Goal: Task Accomplishment & Management: Use online tool/utility

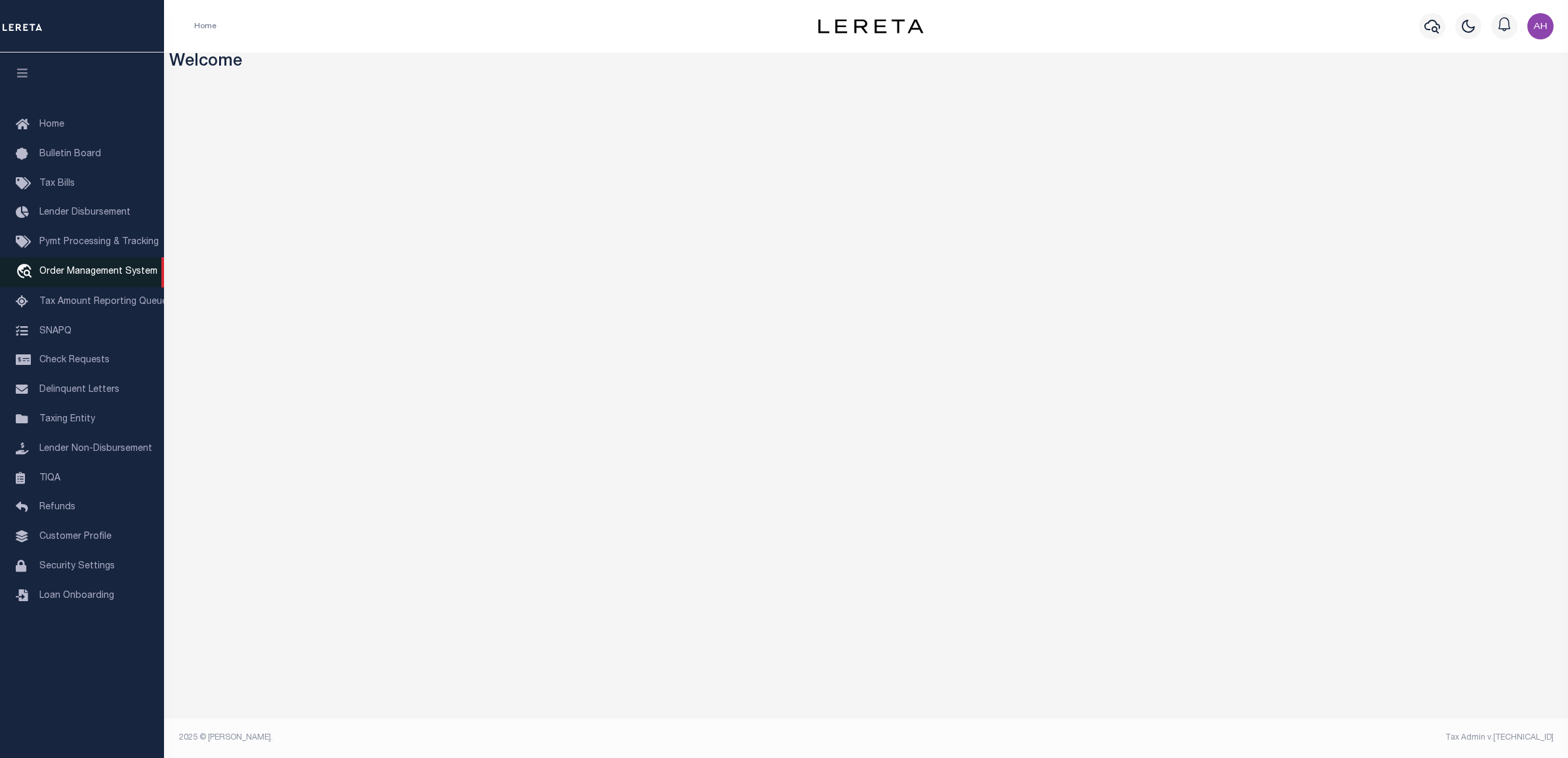
click at [106, 277] on span "Order Management System" at bounding box center [98, 272] width 118 height 9
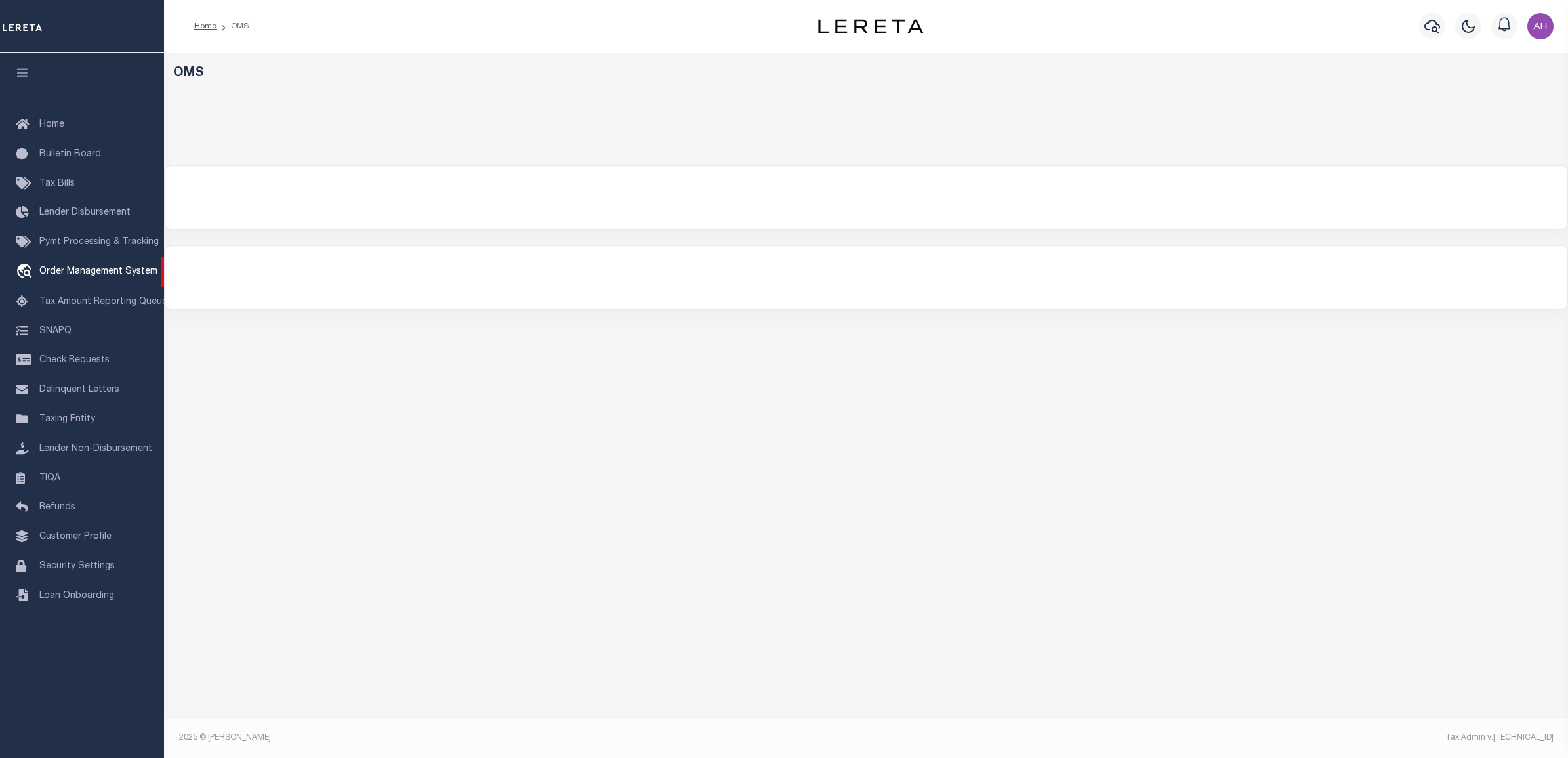
select select
select select "200"
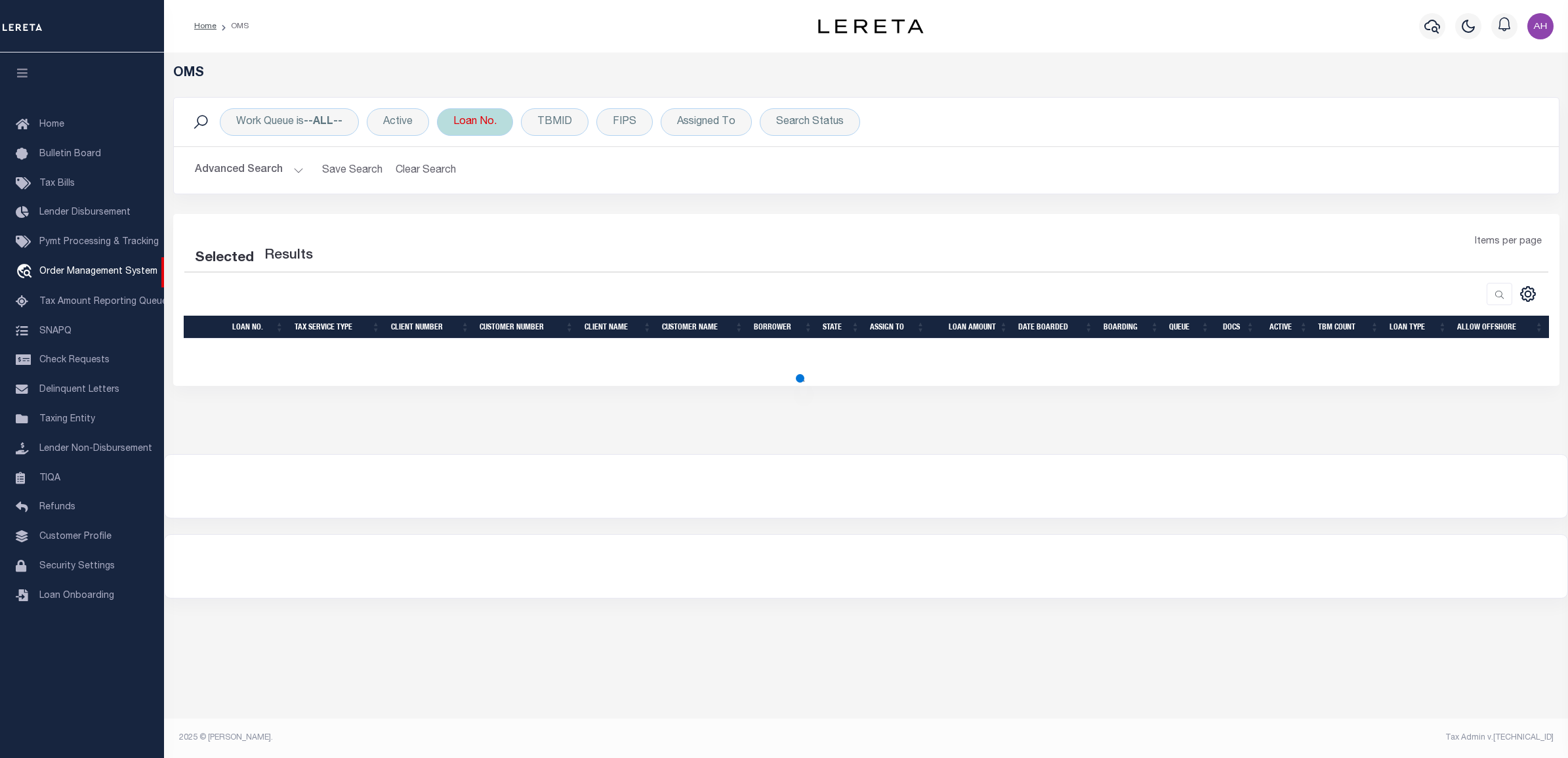
select select "200"
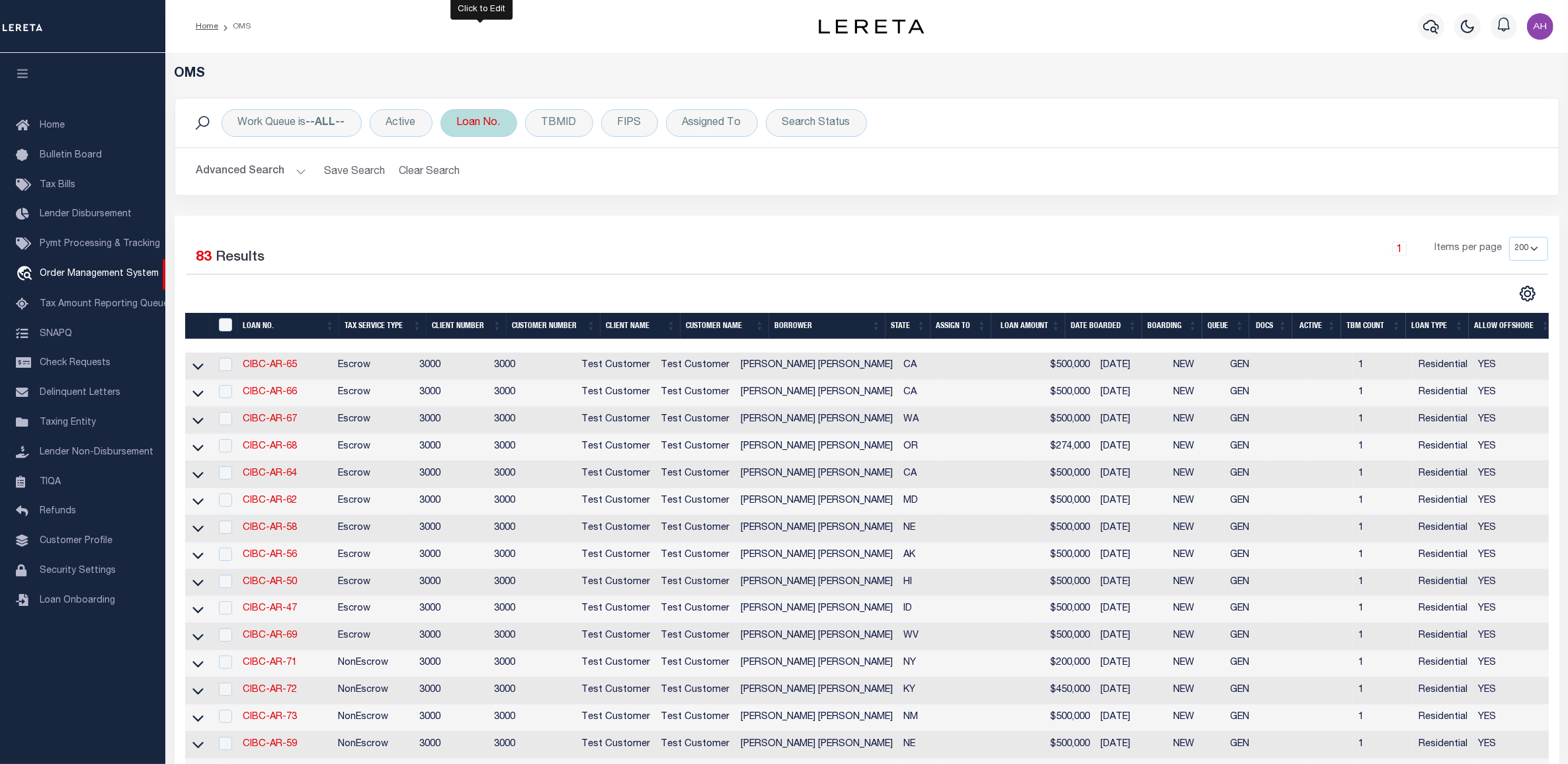
click at [483, 121] on div "Loan No." at bounding box center [479, 122] width 77 height 28
type input "4452665000"
click at [651, 216] on input "Apply" at bounding box center [632, 216] width 39 height 22
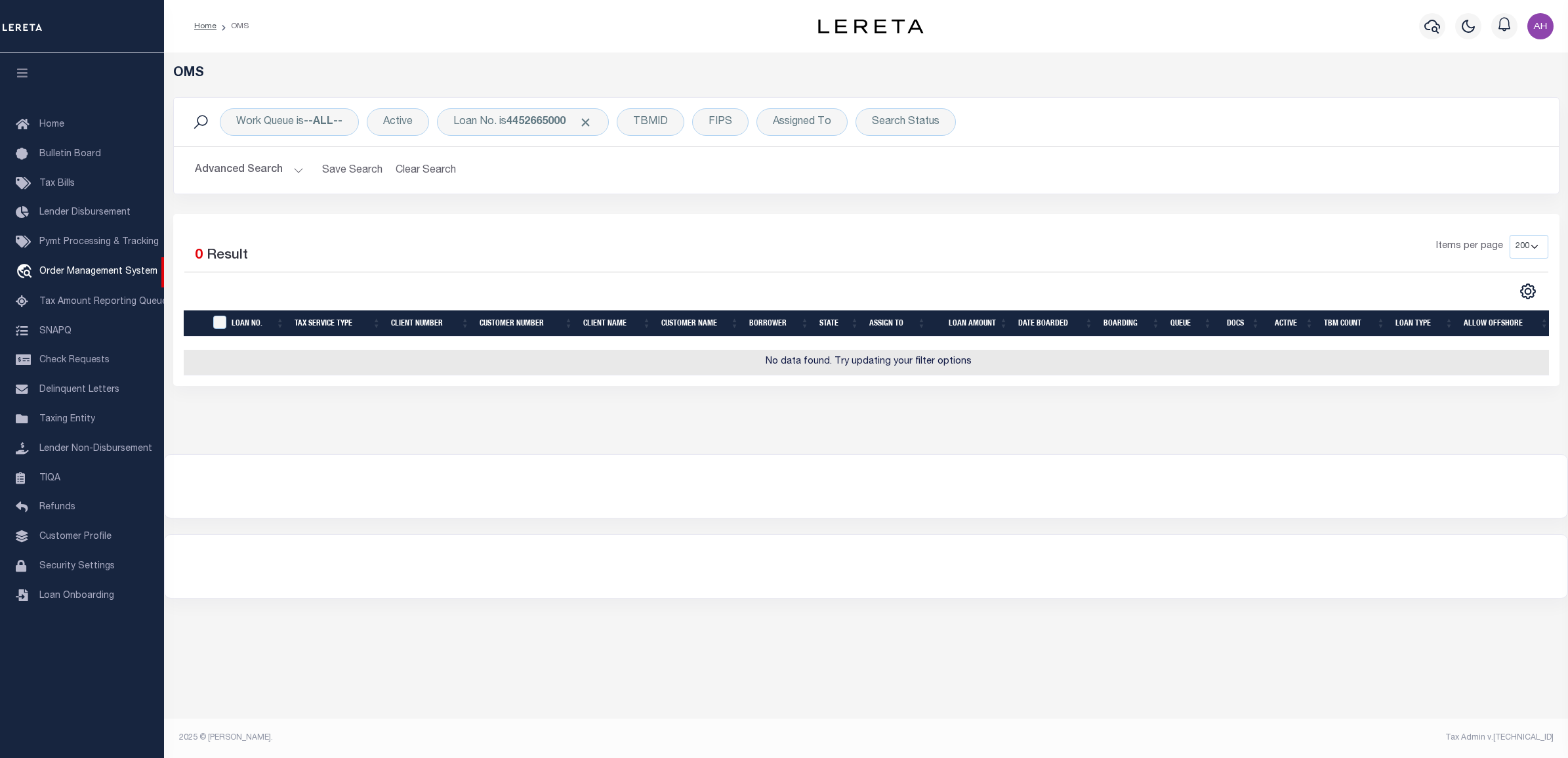
click at [231, 169] on button "Advanced Search" at bounding box center [249, 170] width 109 height 25
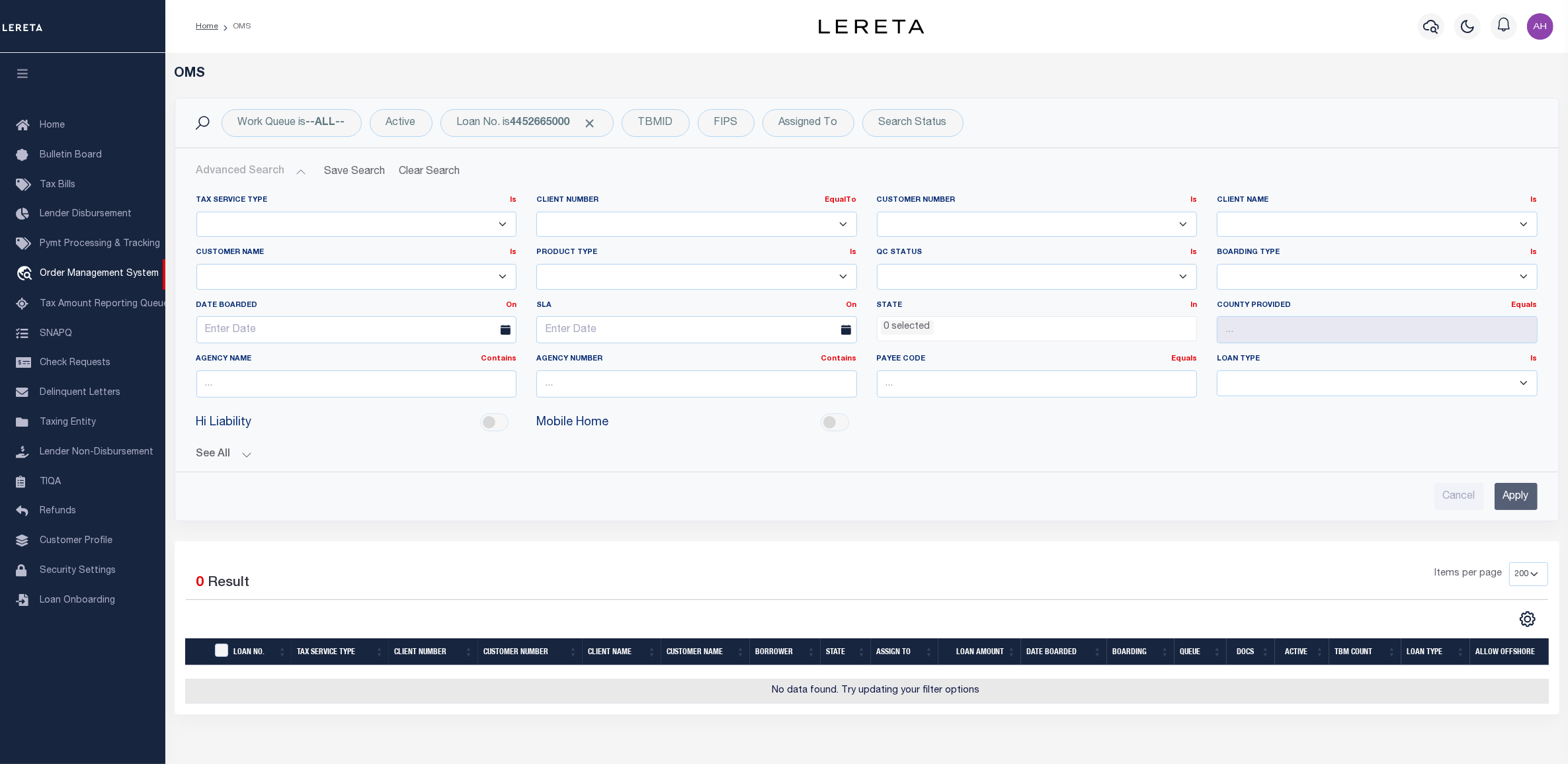
click at [1519, 501] on input "Apply" at bounding box center [1516, 497] width 43 height 27
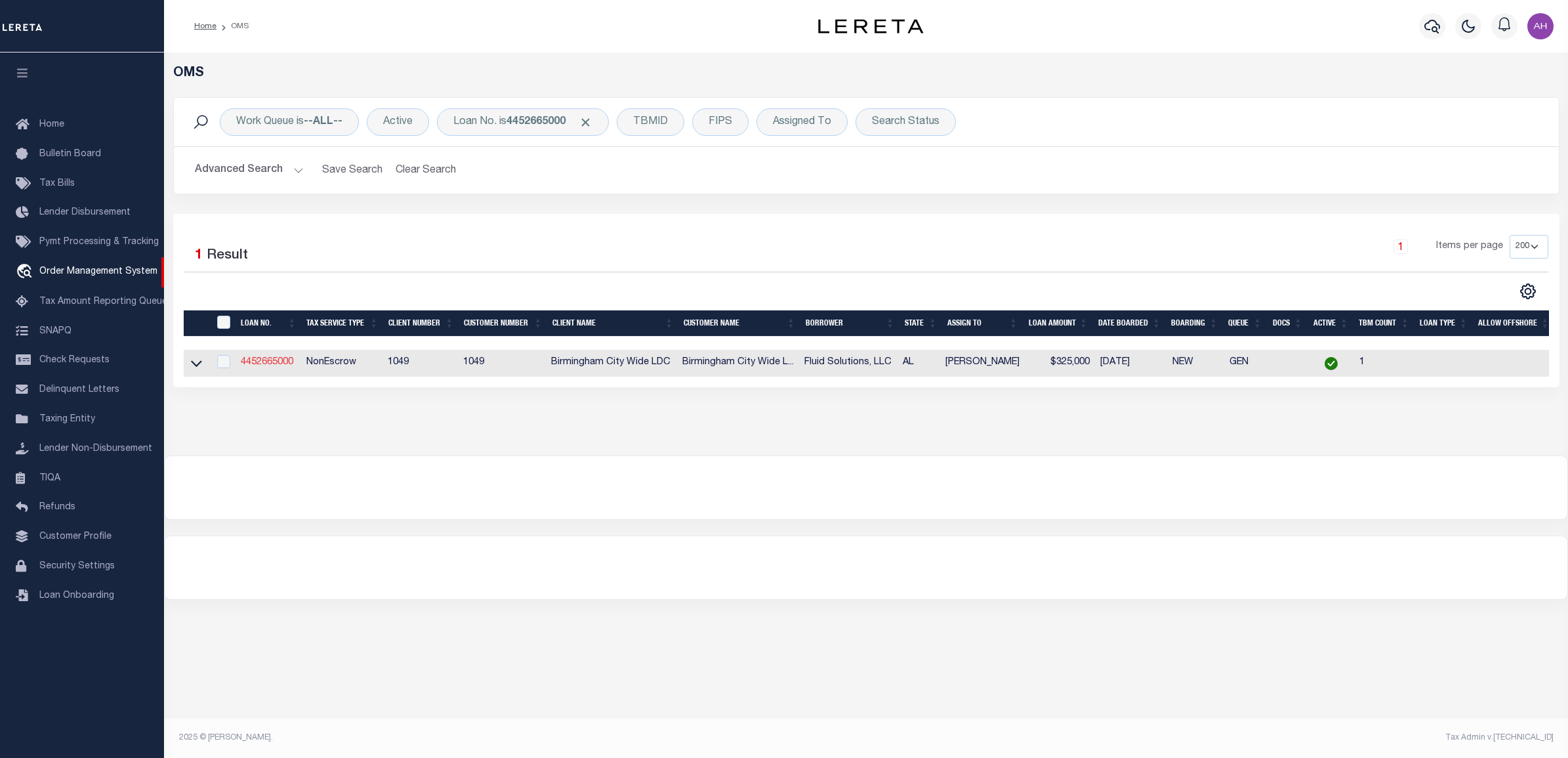
click at [264, 365] on link "4452665000" at bounding box center [267, 362] width 52 height 9
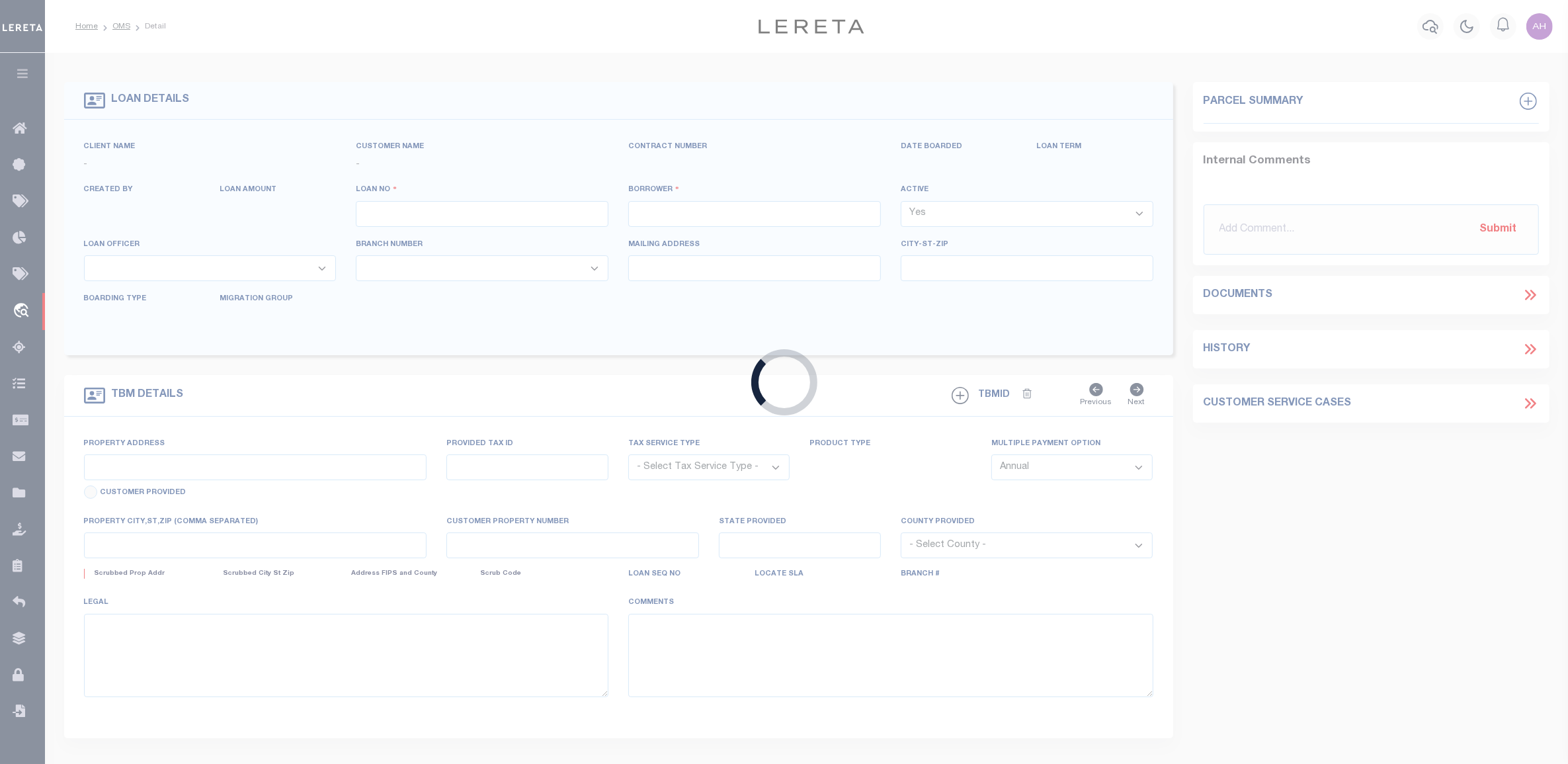
type input "4452665000"
type input "Fluid Solutions, LLC"
select select
select select "1400"
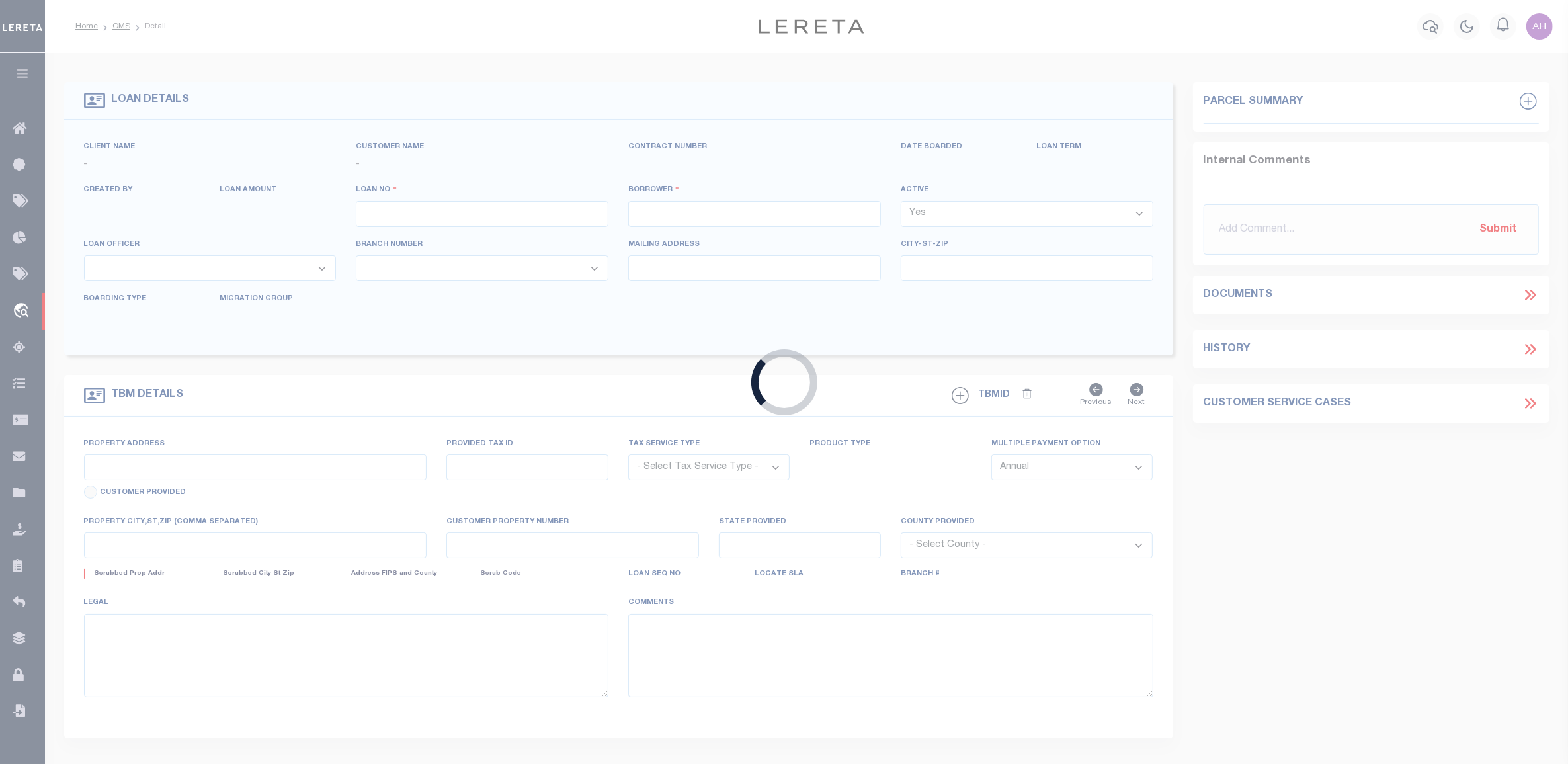
select select "NonEscrow"
type input "[STREET_ADDRESS]"
select select
type input "Birmingham AL"
type input "AL"
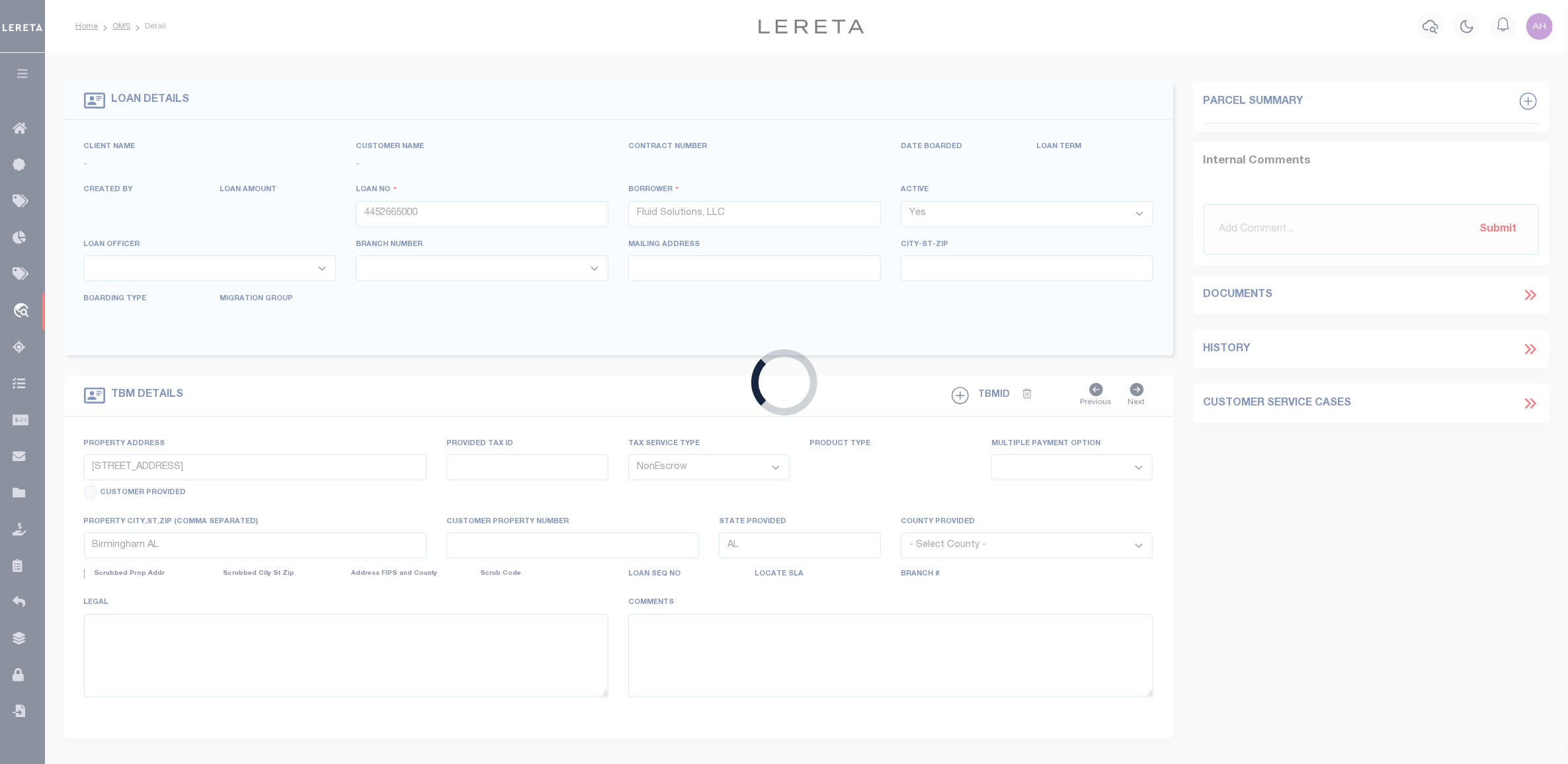
select select "13016"
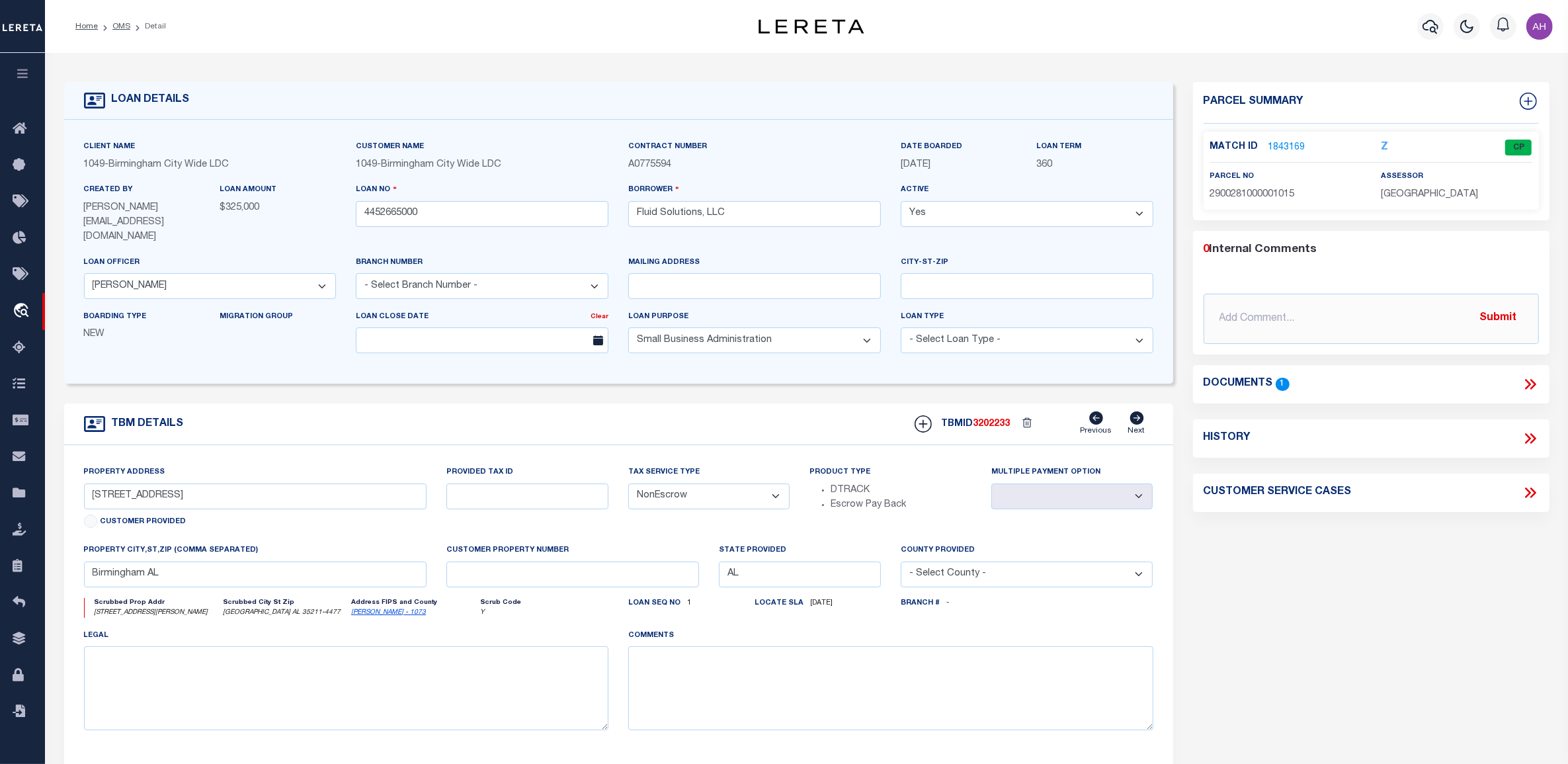
click at [1279, 149] on link "1843169" at bounding box center [1287, 148] width 37 height 14
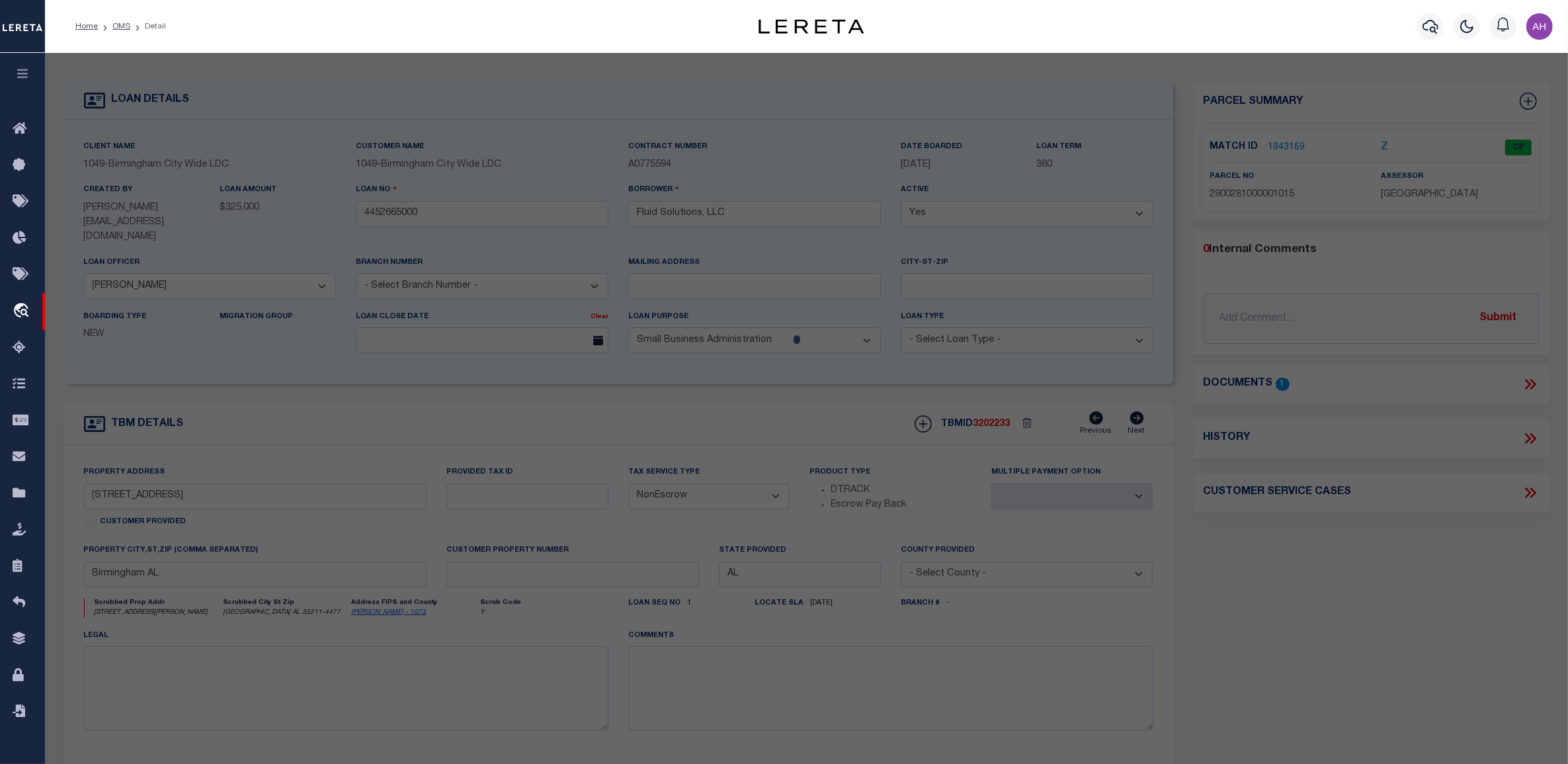
checkbox input "false"
select select "CP"
type input "TMG DEVELOPERS LLC"
select select
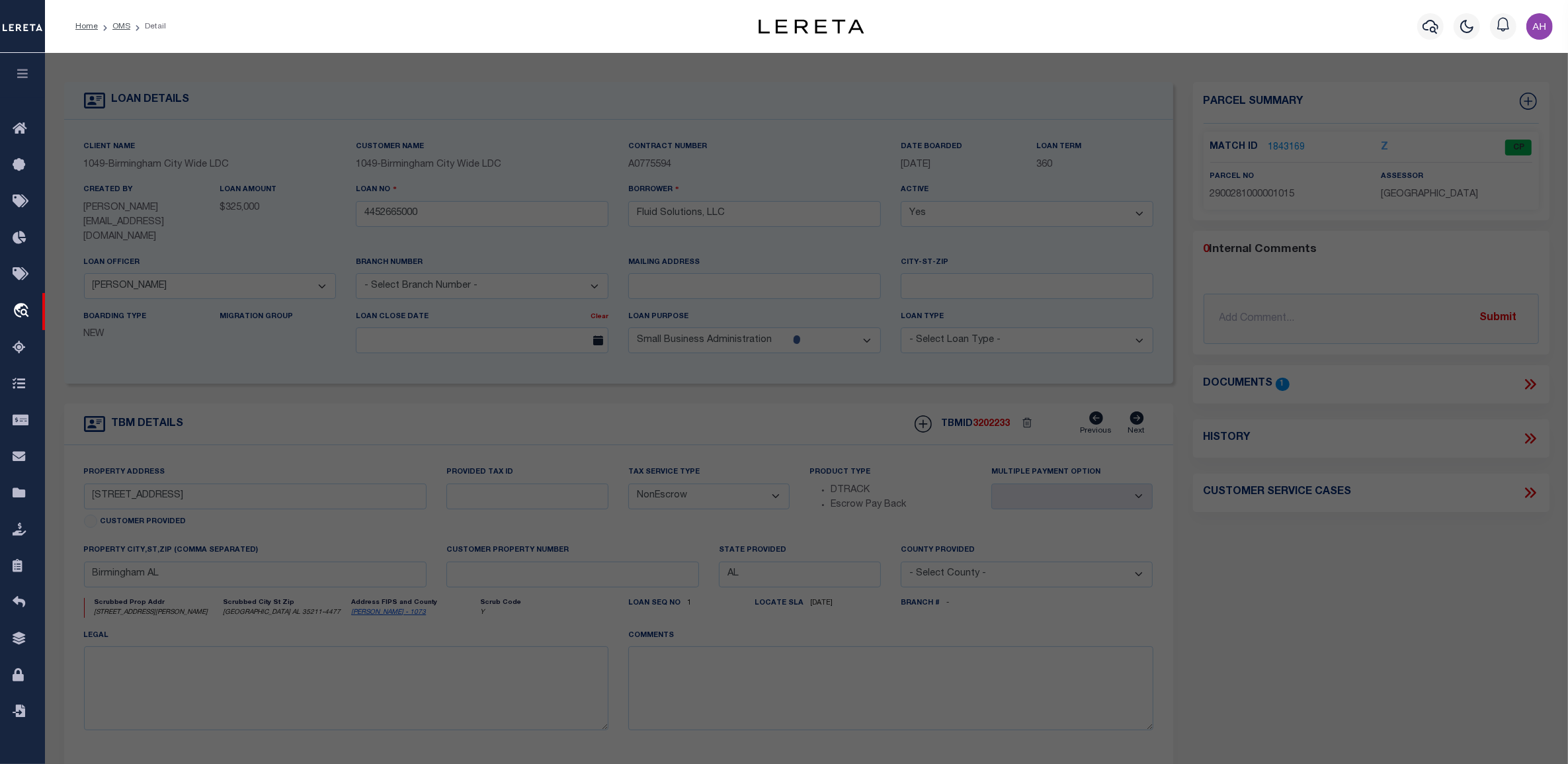
type input "101 LYON LN"
checkbox input "false"
type input "BIRMINGHAM AL 35211"
type textarea "LOT 3 AMENDED MAP OF OXMOOR - MDB 11-97 PB 191 PG 21"
type textarea "Tax ID Special Project"
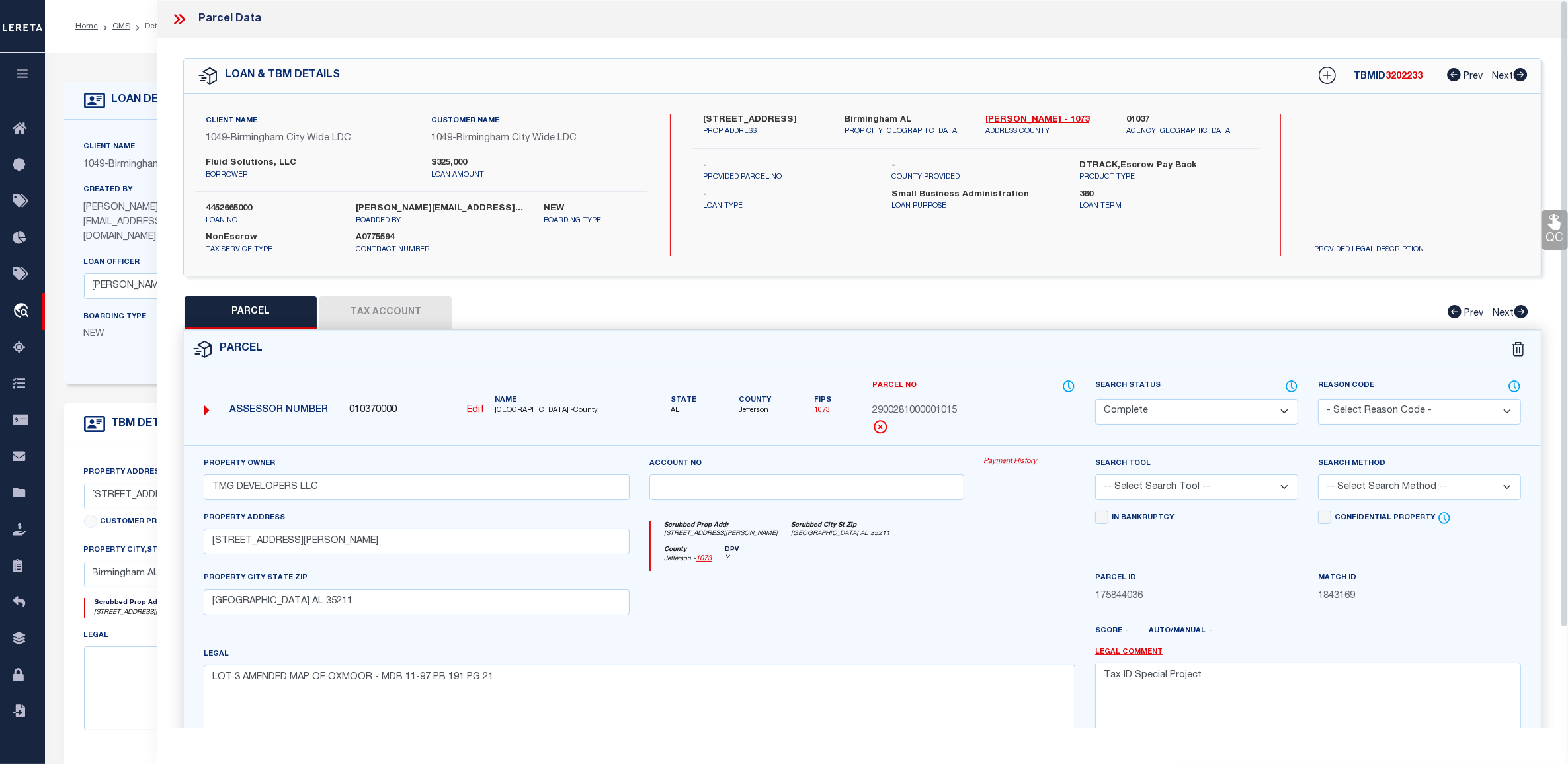
click at [1020, 461] on link "Payment History" at bounding box center [1030, 462] width 91 height 11
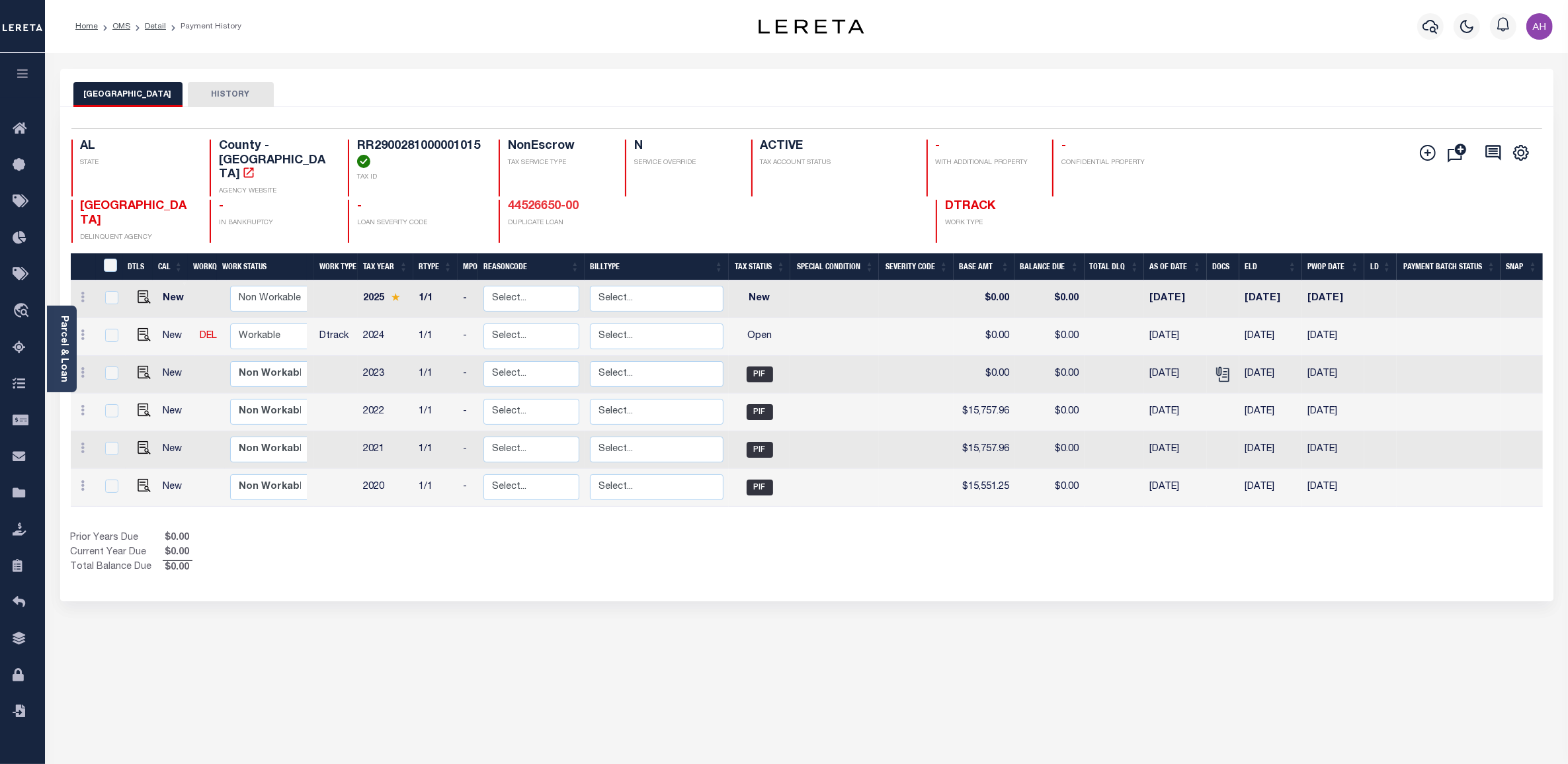
click at [541, 201] on link "44526650-00" at bounding box center [543, 206] width 71 height 12
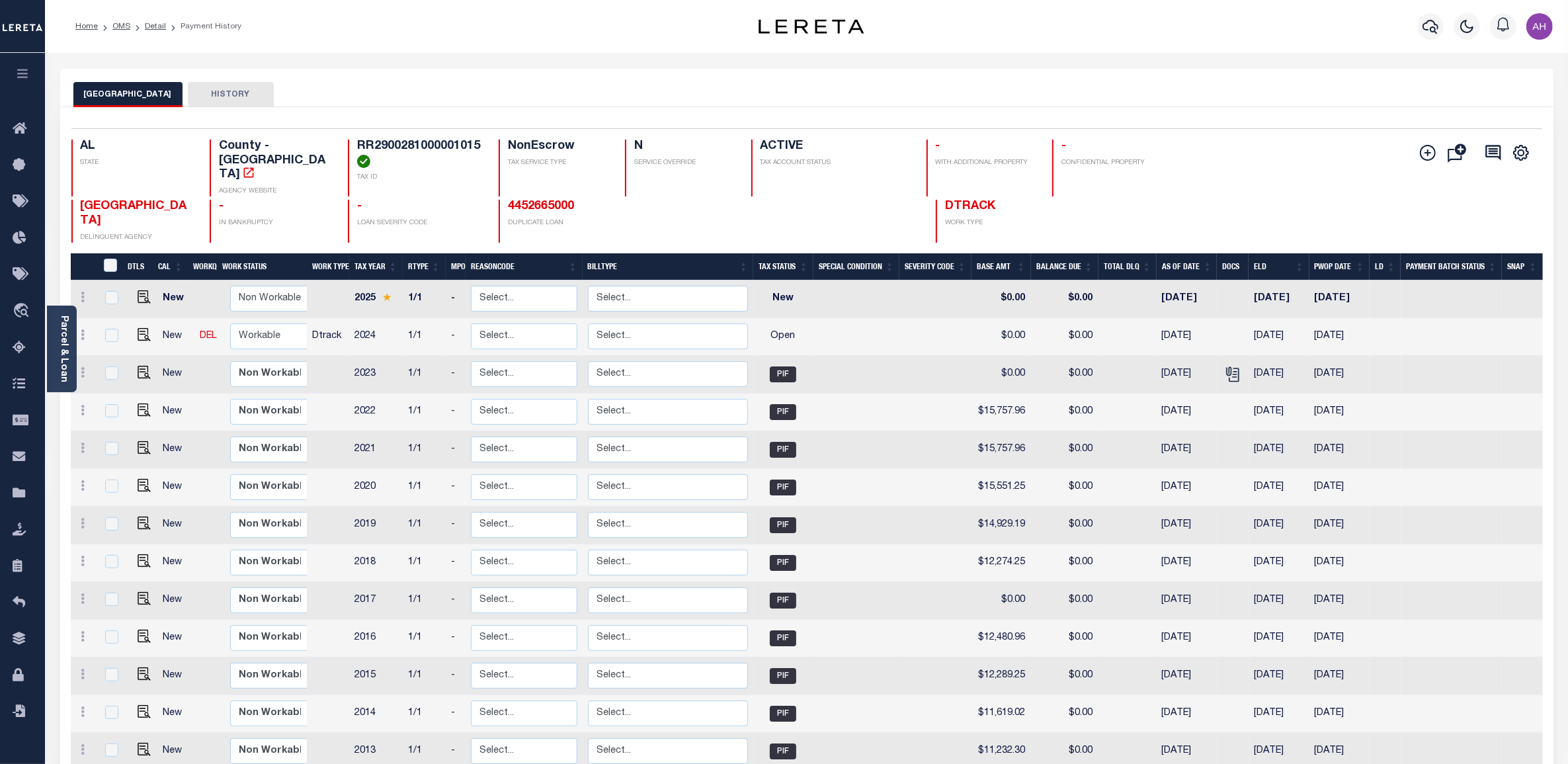
click at [541, 201] on link "4452665000" at bounding box center [540, 206] width 66 height 12
